Goal: Find specific page/section

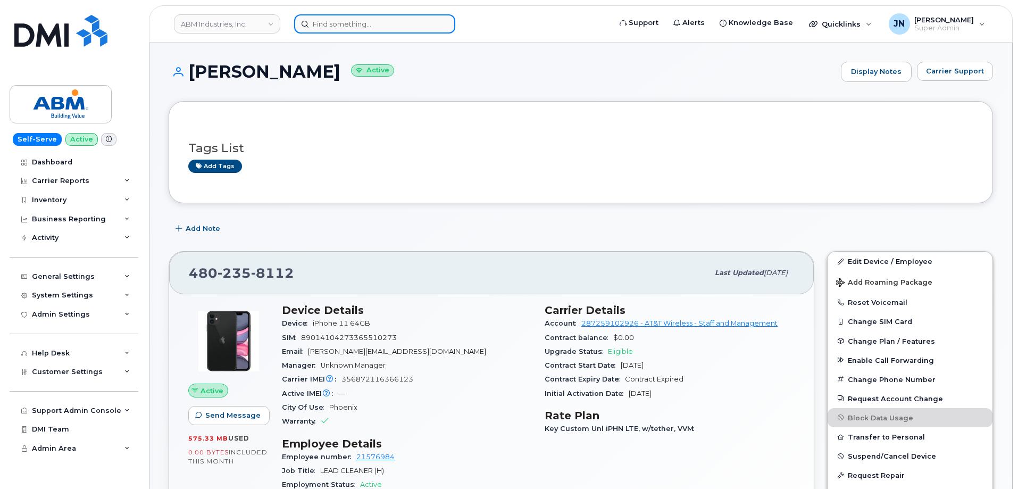
click at [416, 25] on input at bounding box center [374, 23] width 161 height 19
paste input "2139990280"
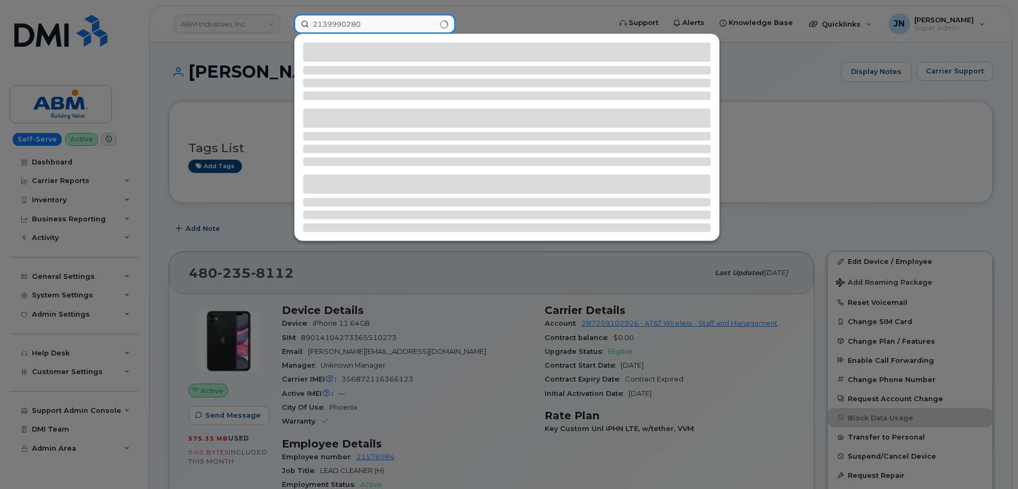
type input "2139990280"
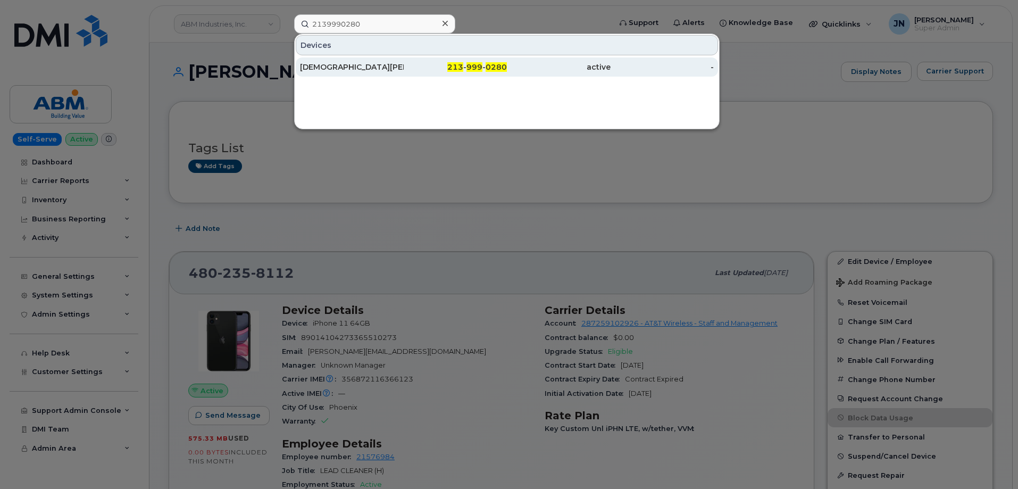
click at [491, 63] on span "0280" at bounding box center [496, 67] width 21 height 10
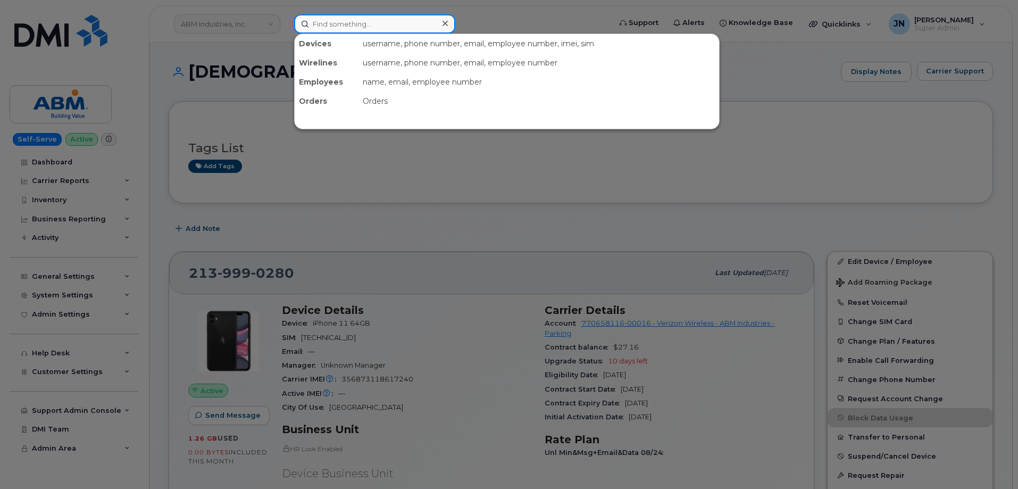
click at [393, 29] on input at bounding box center [374, 23] width 161 height 19
paste input "2139990280"
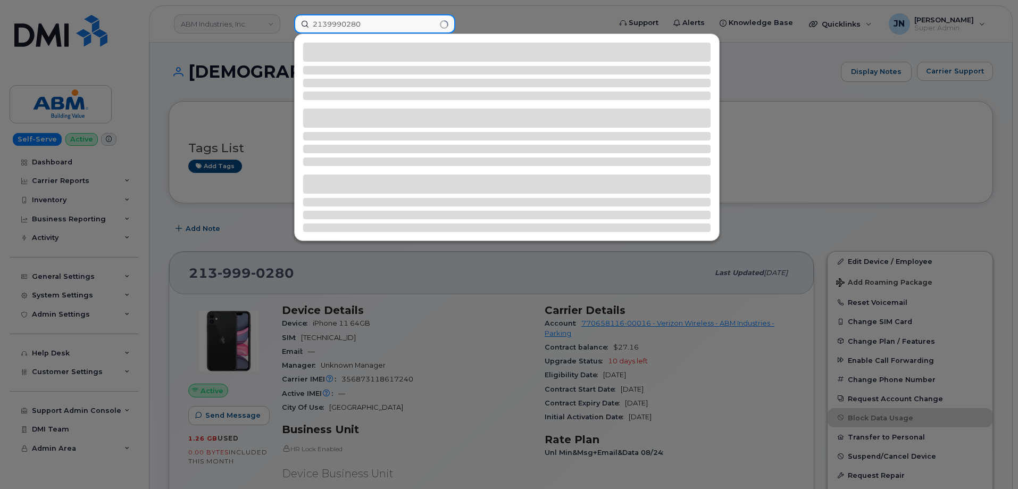
type input "2139990280"
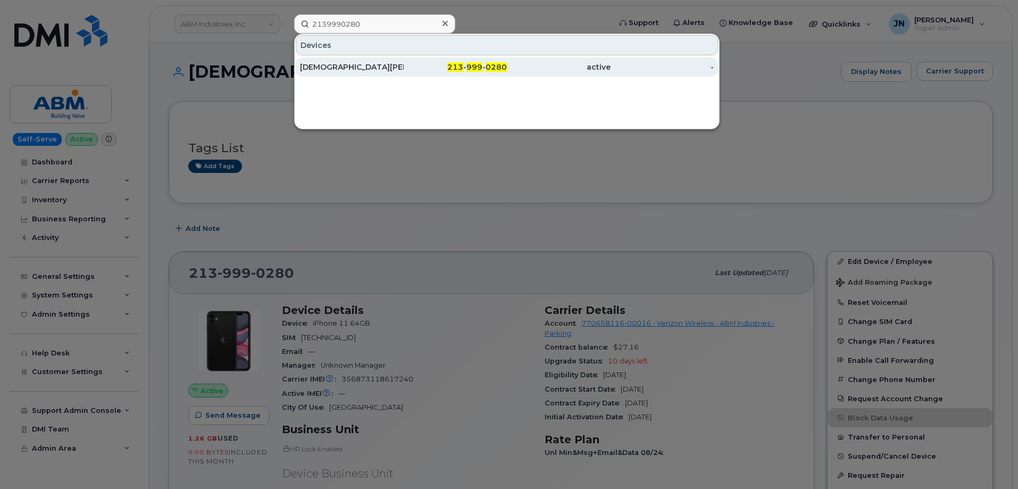
click at [358, 63] on div "[DEMOGRAPHIC_DATA][PERSON_NAME]" at bounding box center [352, 67] width 104 height 11
